Goal: Task Accomplishment & Management: Manage account settings

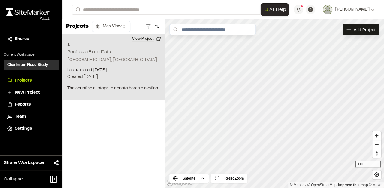
click at [150, 39] on button "View Project" at bounding box center [147, 39] width 36 height 10
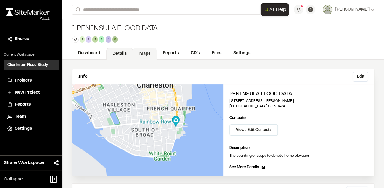
click at [142, 53] on link "Maps" at bounding box center [145, 53] width 24 height 11
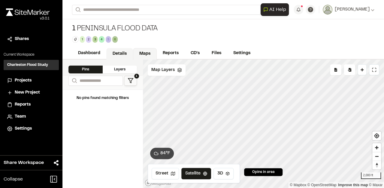
click at [120, 55] on link "Details" at bounding box center [119, 53] width 27 height 11
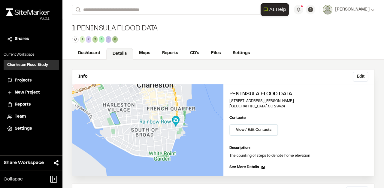
click at [23, 115] on span "Team" at bounding box center [20, 116] width 11 height 7
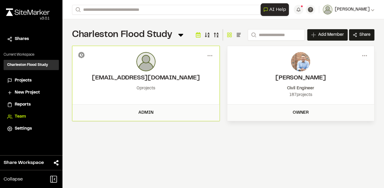
click at [371, 7] on div "[PERSON_NAME]" at bounding box center [354, 9] width 42 height 7
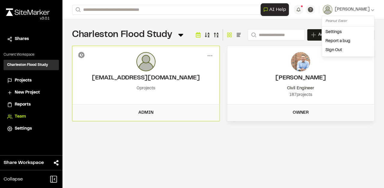
click at [332, 50] on link "Sign Out" at bounding box center [348, 50] width 52 height 9
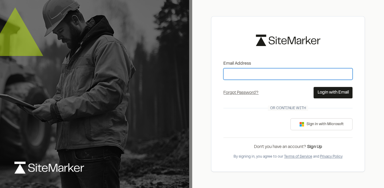
click at [264, 73] on input "Email Address" at bounding box center [288, 73] width 129 height 11
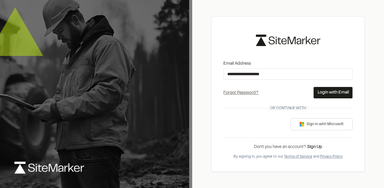
click at [334, 94] on button "Login with Email" at bounding box center [333, 92] width 39 height 11
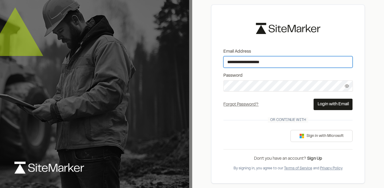
type input "**********"
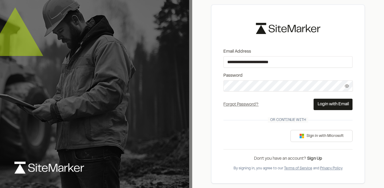
click at [333, 102] on button "Login with Email" at bounding box center [333, 104] width 39 height 11
